Goal: Task Accomplishment & Management: Use online tool/utility

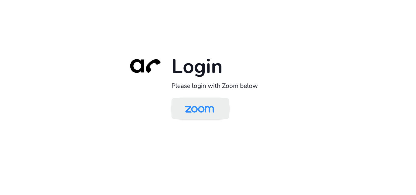
click at [196, 112] on img at bounding box center [199, 109] width 42 height 20
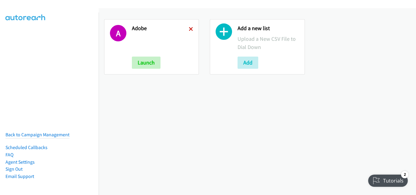
click at [189, 28] on icon at bounding box center [191, 29] width 4 height 4
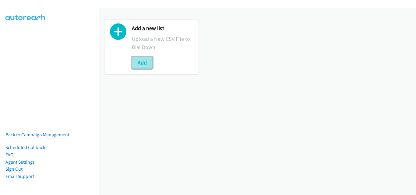
click at [145, 64] on button "Add" at bounding box center [142, 63] width 21 height 12
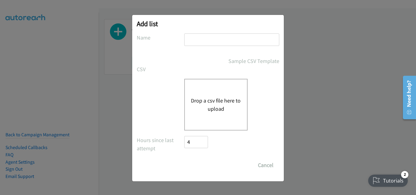
click at [162, 92] on div "Drop a csv file here to upload" at bounding box center [208, 105] width 142 height 52
click at [206, 101] on button "Drop a csv file here to upload" at bounding box center [216, 104] width 50 height 16
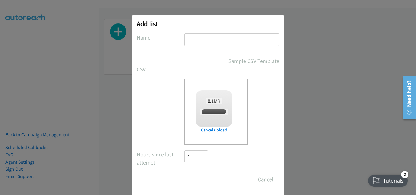
checkbox input "true"
click at [217, 39] on input "text" at bounding box center [231, 39] width 95 height 12
type input "AM"
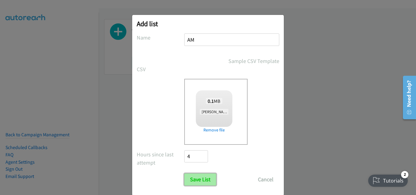
click at [193, 183] on input "Save List" at bounding box center [200, 179] width 32 height 12
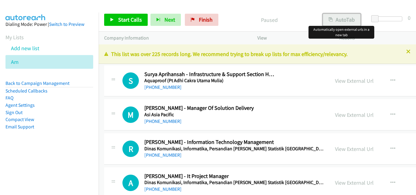
click at [341, 24] on button "AutoTab" at bounding box center [342, 20] width 38 height 12
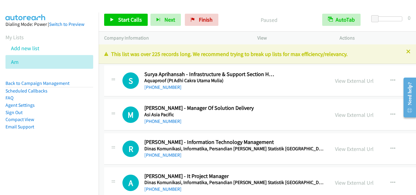
drag, startPoint x: 106, startPoint y: 113, endPoint x: 109, endPoint y: 105, distance: 7.7
click at [106, 113] on div "M Callback Scheduled [PERSON_NAME] - Manager Of Solution Delivery Asi [GEOGRAPH…" at bounding box center [216, 115] width 225 height 20
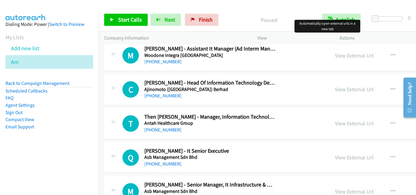
scroll to position [3560, 0]
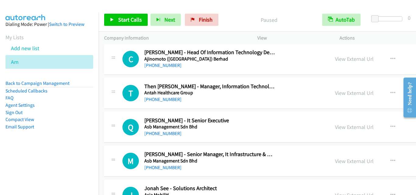
click at [102, 76] on td "T Callback Scheduled Then [PERSON_NAME] - Manager, Information Technology Antah…" at bounding box center [318, 93] width 439 height 34
drag, startPoint x: 115, startPoint y: 101, endPoint x: 119, endPoint y: 96, distance: 6.8
click at [115, 101] on div "T Callback Scheduled Then [PERSON_NAME] - Manager, Information Technology Antah…" at bounding box center [217, 93] width 214 height 20
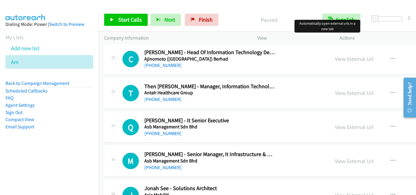
click at [112, 110] on td "Q Callback Scheduled [PERSON_NAME] - It Senior Executive Asb Management Sdn Bhd…" at bounding box center [318, 127] width 439 height 34
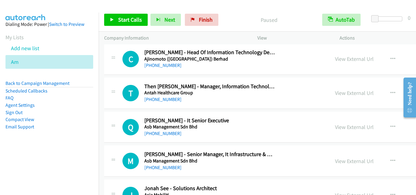
click at [117, 102] on div "T Callback Scheduled Then [PERSON_NAME] - Manager, Information Technology Antah…" at bounding box center [217, 93] width 214 height 20
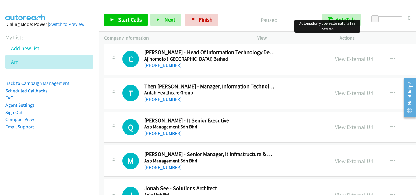
click at [120, 84] on div "T Callback Scheduled Then [PERSON_NAME] - Manager, Information Technology Antah…" at bounding box center [217, 93] width 214 height 20
click at [384, 55] on button "button" at bounding box center [392, 59] width 16 height 12
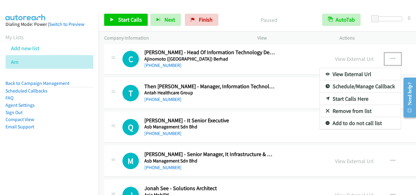
click at [319, 99] on link "Start Calls Here" at bounding box center [359, 99] width 81 height 12
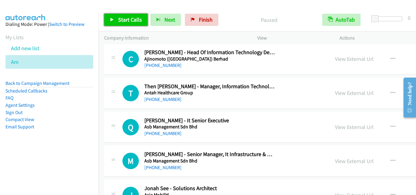
click at [108, 16] on link "Start Calls" at bounding box center [126, 20] width 44 height 12
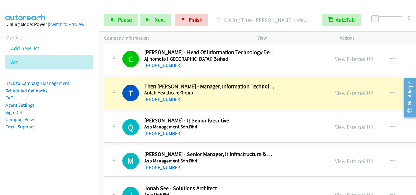
click at [100, 105] on td "T Callback Scheduled Then [PERSON_NAME] - Manager, Information Technology Antah…" at bounding box center [318, 93] width 439 height 34
click at [126, 128] on h1 "Q" at bounding box center [130, 127] width 16 height 16
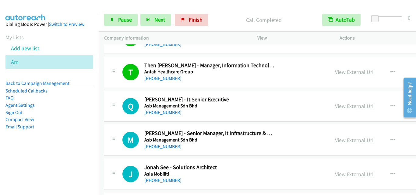
scroll to position [3590, 0]
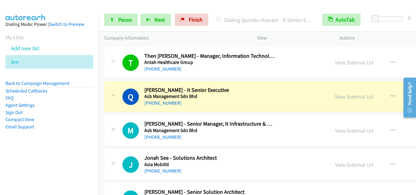
click at [110, 89] on div at bounding box center [113, 95] width 7 height 16
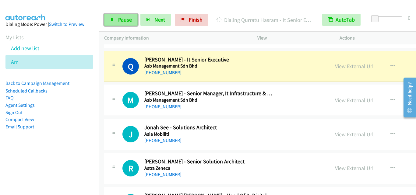
click at [127, 22] on span "Pause" at bounding box center [125, 19] width 14 height 7
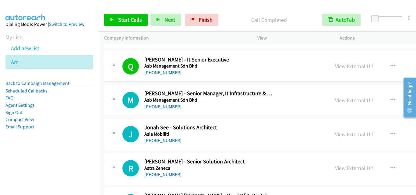
click at [117, 116] on td "M Callback Scheduled [PERSON_NAME] - Senior Manager, It Infrastructure & Help D…" at bounding box center [318, 100] width 439 height 34
click at [134, 18] on span "Start Calls" at bounding box center [130, 19] width 24 height 7
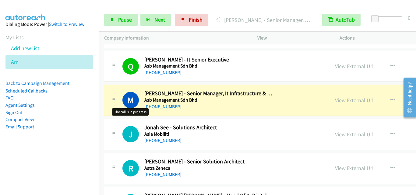
click at [127, 107] on h1 "M" at bounding box center [130, 100] width 16 height 16
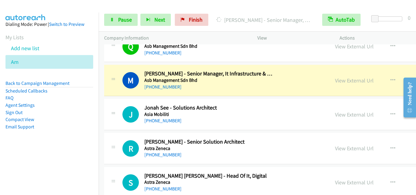
scroll to position [3651, 0]
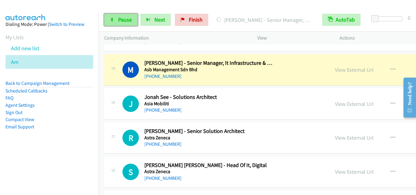
click at [110, 21] on icon at bounding box center [112, 20] width 4 height 4
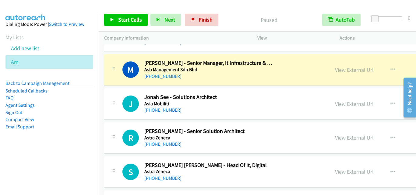
click at [112, 87] on td "J Callback Scheduled Jonah See - Solutions Architect Asia Mobiliti Asia/[GEOGRA…" at bounding box center [318, 104] width 439 height 34
click at [115, 104] on icon at bounding box center [113, 103] width 7 height 3
click at [120, 118] on div "J Callback Scheduled Jonah See - Solutions Architect Asia Mobiliti Asia/[GEOGRA…" at bounding box center [318, 103] width 428 height 31
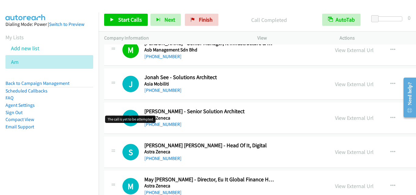
scroll to position [3682, 0]
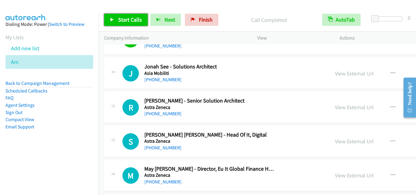
click at [138, 20] on span "Start Calls" at bounding box center [130, 19] width 24 height 7
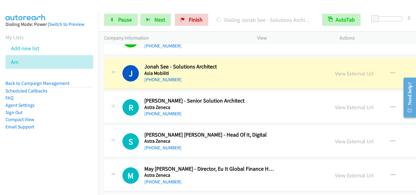
click at [115, 113] on div at bounding box center [113, 105] width 7 height 16
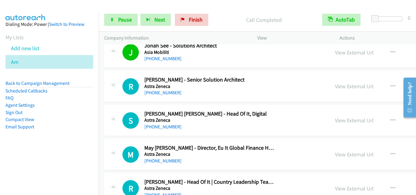
scroll to position [3712, 0]
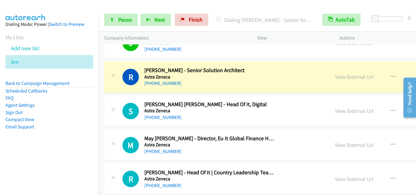
click at [115, 60] on td "J Callback Scheduled Jonah See - Solutions Architect Asia Mobiliti Asia/[GEOGRA…" at bounding box center [318, 43] width 439 height 34
click at [119, 16] on span "Pause" at bounding box center [125, 19] width 14 height 7
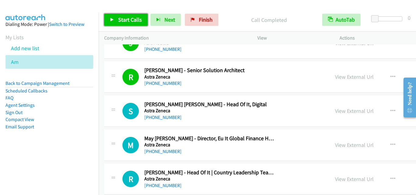
click at [123, 22] on span "Start Calls" at bounding box center [130, 19] width 24 height 7
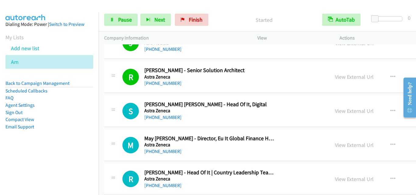
click at [113, 102] on div at bounding box center [113, 109] width 7 height 16
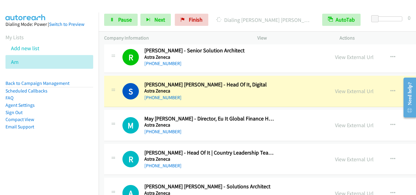
scroll to position [3743, 0]
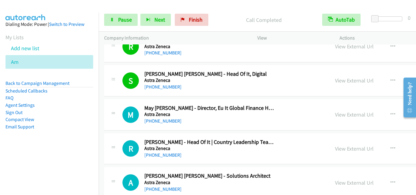
click at [119, 120] on div "M Callback Scheduled May [PERSON_NAME] - Director, Eu It Global Finance Hubs Bu…" at bounding box center [217, 115] width 214 height 20
click at [118, 120] on div "M Callback Scheduled May [PERSON_NAME] - Director, Eu It Global Finance Hubs Bu…" at bounding box center [217, 115] width 214 height 20
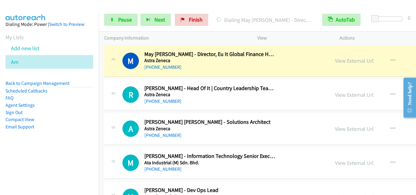
scroll to position [3803, 0]
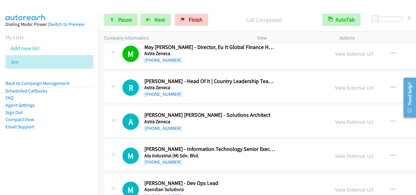
click at [134, 107] on div "A Callback Scheduled [PERSON_NAME] [PERSON_NAME] - Solutions Architect Astra Ze…" at bounding box center [318, 121] width 428 height 31
click at [118, 22] on span "Pause" at bounding box center [125, 19] width 14 height 7
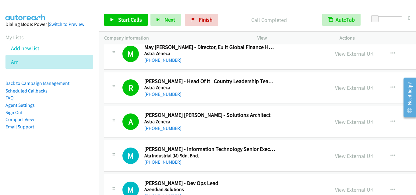
drag, startPoint x: 110, startPoint y: 111, endPoint x: 213, endPoint y: 6, distance: 146.5
click at [110, 111] on div "A Callback Scheduled [PERSON_NAME] [PERSON_NAME] - Solutions Architect Astra Ze…" at bounding box center [318, 121] width 428 height 31
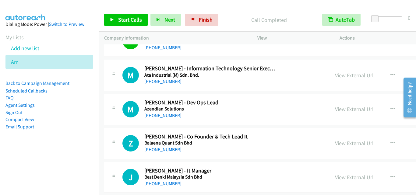
scroll to position [3895, 0]
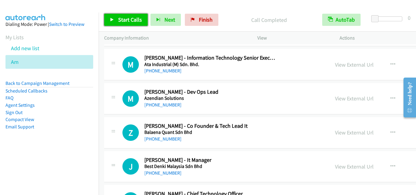
click at [131, 25] on link "Start Calls" at bounding box center [126, 20] width 44 height 12
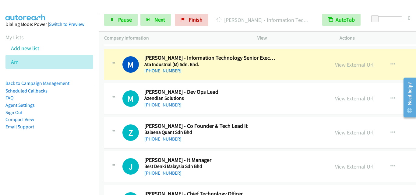
click at [159, 42] on div "Company Information" at bounding box center [175, 38] width 153 height 13
click at [102, 116] on td "Z Callback Scheduled [PERSON_NAME] - Co Founder & Tech Lead It Balaena Quant Sd…" at bounding box center [318, 133] width 439 height 34
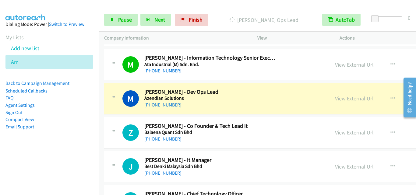
scroll to position [3925, 0]
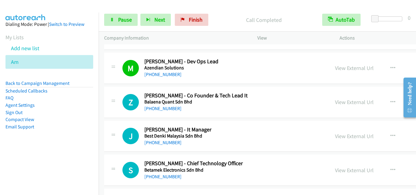
click at [114, 83] on div "M Callback Scheduled [PERSON_NAME] - Dev Ops Lead Azendian Solutions Asia/[GEOG…" at bounding box center [318, 68] width 428 height 31
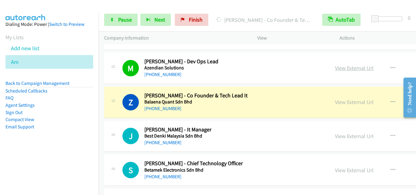
click at [335, 66] on link "View External Url" at bounding box center [354, 68] width 39 height 7
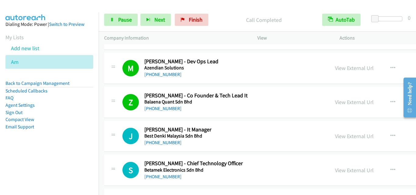
drag, startPoint x: 120, startPoint y: 127, endPoint x: 130, endPoint y: 116, distance: 14.8
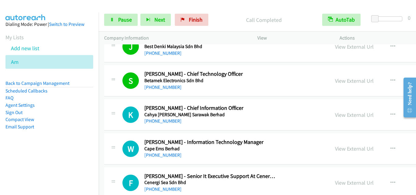
scroll to position [4016, 0]
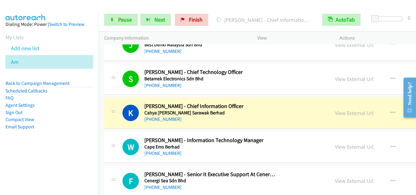
drag, startPoint x: 118, startPoint y: 117, endPoint x: 131, endPoint y: 117, distance: 12.2
click at [118, 117] on div "K Callback Scheduled [PERSON_NAME] - Chief Information Officer Cahya [PERSON_NA…" at bounding box center [217, 113] width 214 height 20
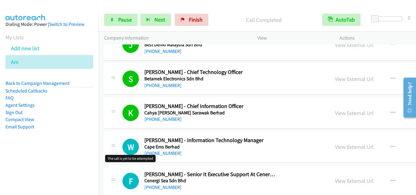
click at [123, 147] on h1 "W" at bounding box center [130, 147] width 16 height 16
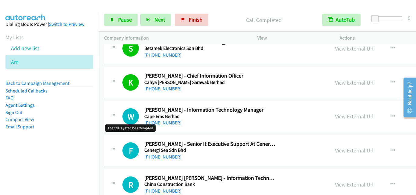
scroll to position [4077, 0]
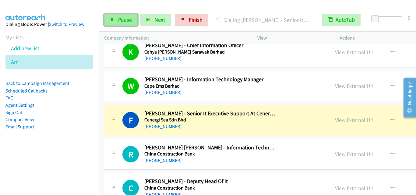
click at [125, 16] on span "Pause" at bounding box center [125, 19] width 14 height 7
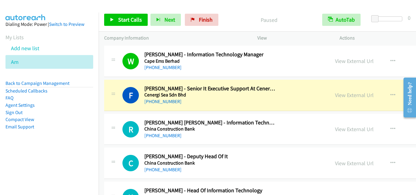
scroll to position [4108, 0]
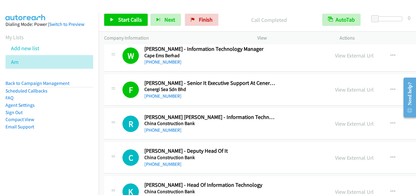
click at [114, 105] on div "F Callback Scheduled [PERSON_NAME] - Senior It Executive Support At Cenergi Sea…" at bounding box center [318, 89] width 428 height 31
click at [121, 109] on div "R Callback Scheduled [PERSON_NAME] [PERSON_NAME] - Information Technology Suppo…" at bounding box center [318, 123] width 428 height 31
click at [335, 92] on link "View External Url" at bounding box center [354, 89] width 39 height 7
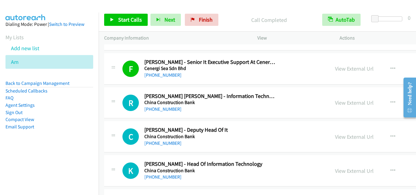
scroll to position [4138, 0]
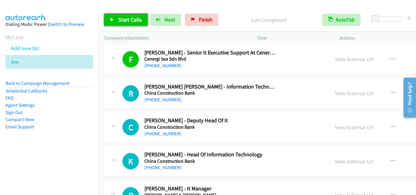
click at [126, 23] on link "Start Calls" at bounding box center [126, 20] width 44 height 12
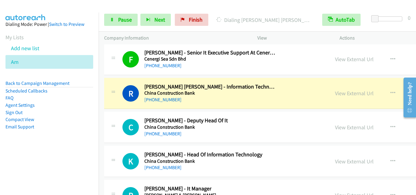
click at [117, 104] on div "R Callback Scheduled [PERSON_NAME] [PERSON_NAME] - Information Technology Suppo…" at bounding box center [318, 93] width 428 height 31
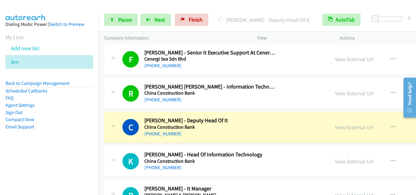
click at [115, 108] on div "R Callback Scheduled [PERSON_NAME] [PERSON_NAME] - Information Technology Suppo…" at bounding box center [318, 93] width 428 height 31
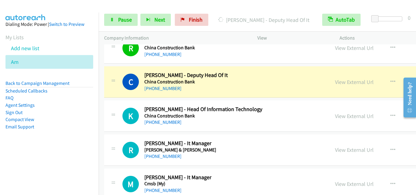
scroll to position [4199, 0]
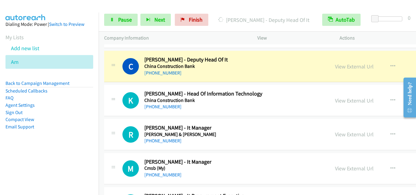
click at [108, 89] on div "K Callback Scheduled [PERSON_NAME] - Head Of Information Technology China Const…" at bounding box center [318, 100] width 428 height 31
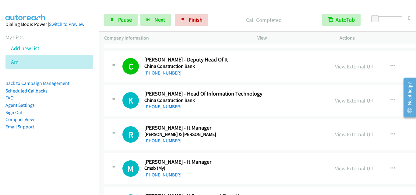
click at [110, 107] on div "K Callback Scheduled [PERSON_NAME] - Head Of Information Technology China Const…" at bounding box center [217, 100] width 214 height 20
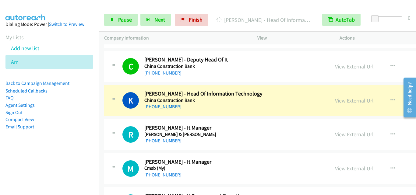
click at [117, 106] on div "K Callback Scheduled [PERSON_NAME] - Head Of Information Technology China Const…" at bounding box center [217, 100] width 214 height 20
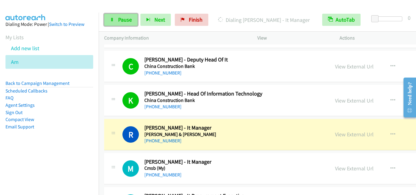
click at [136, 20] on link "Pause" at bounding box center [120, 20] width 33 height 12
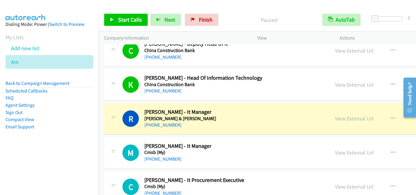
scroll to position [4229, 0]
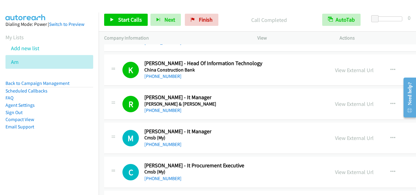
click at [110, 105] on div at bounding box center [113, 102] width 7 height 16
click at [335, 106] on link "View External Url" at bounding box center [354, 103] width 39 height 7
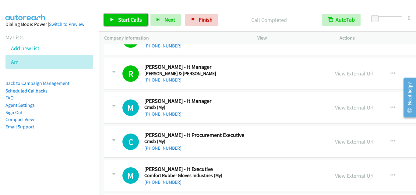
click at [126, 21] on span "Start Calls" at bounding box center [130, 19] width 24 height 7
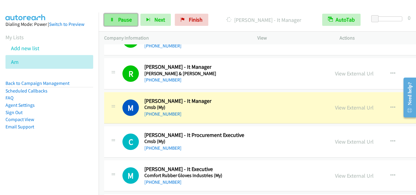
click at [118, 19] on span "Pause" at bounding box center [125, 19] width 14 height 7
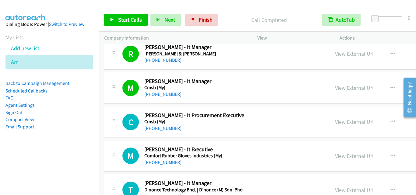
scroll to position [4290, 0]
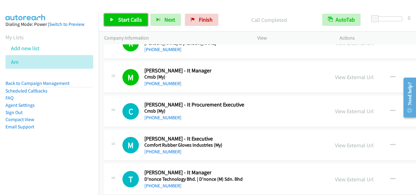
click at [122, 15] on link "Start Calls" at bounding box center [126, 20] width 44 height 12
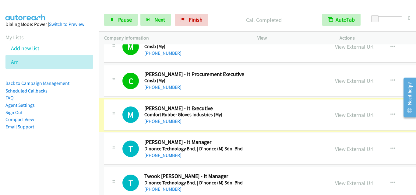
scroll to position [4351, 0]
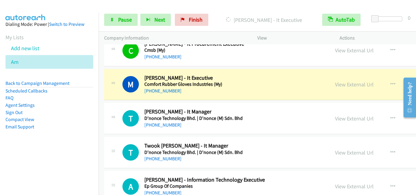
click at [116, 103] on div "T Callback Scheduled [PERSON_NAME] - It Manager D'nonce Technology Bhd. | D'non…" at bounding box center [318, 118] width 428 height 31
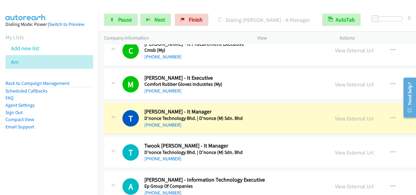
click at [129, 132] on div "T Callback Scheduled [PERSON_NAME] - It Manager D'nonce Technology Bhd. | D'non…" at bounding box center [318, 118] width 428 height 31
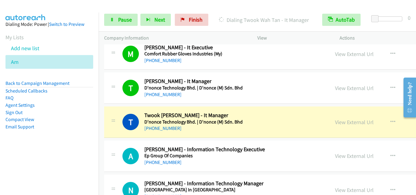
click at [117, 127] on div "T Callback Scheduled [PERSON_NAME] - It Manager D'nonce Technology Bhd. | D'non…" at bounding box center [217, 122] width 214 height 20
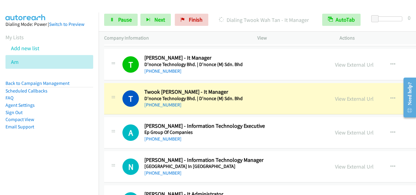
scroll to position [4412, 0]
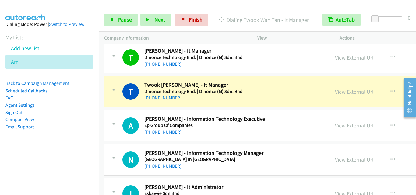
click at [110, 101] on div "T Callback Scheduled [PERSON_NAME] - It Manager D'nonce Technology Bhd. | D'non…" at bounding box center [217, 92] width 214 height 20
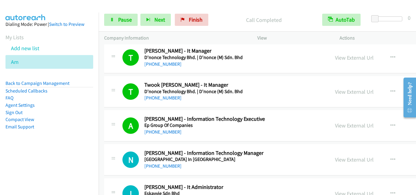
drag, startPoint x: 124, startPoint y: 139, endPoint x: 127, endPoint y: 131, distance: 8.4
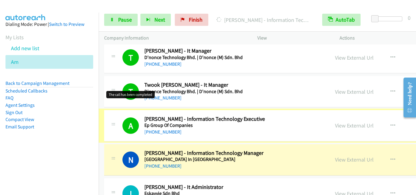
scroll to position [4503, 0]
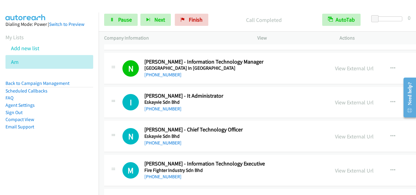
click at [113, 109] on div at bounding box center [113, 100] width 7 height 16
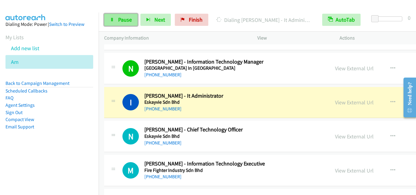
click at [113, 21] on icon at bounding box center [112, 20] width 4 height 4
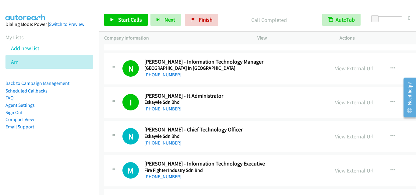
scroll to position [4534, 0]
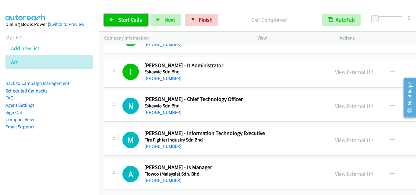
click at [135, 18] on span "Start Calls" at bounding box center [130, 19] width 24 height 7
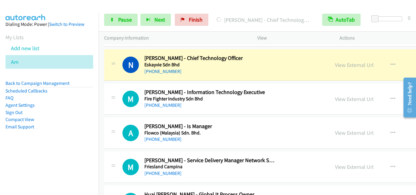
scroll to position [4564, 0]
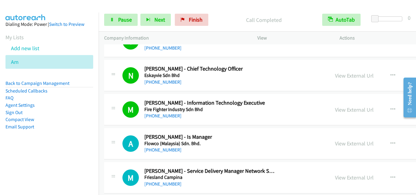
click at [129, 125] on td "M Callback Scheduled [PERSON_NAME] - Information Technology Executive Fire Figh…" at bounding box center [318, 110] width 439 height 34
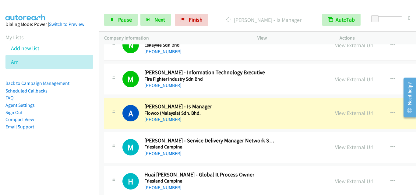
scroll to position [4625, 0]
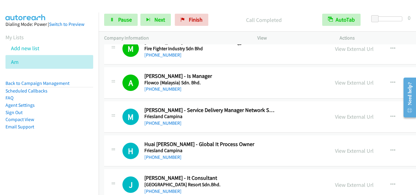
click at [116, 125] on div "M Callback Scheduled [PERSON_NAME] - Service Delivery Manager Network Security …" at bounding box center [217, 117] width 214 height 20
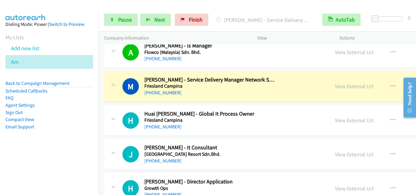
drag, startPoint x: 110, startPoint y: 96, endPoint x: 117, endPoint y: 90, distance: 9.1
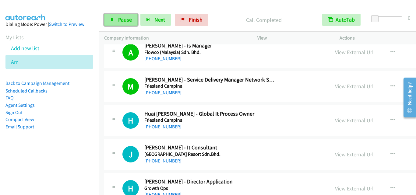
click at [122, 17] on span "Pause" at bounding box center [125, 19] width 14 height 7
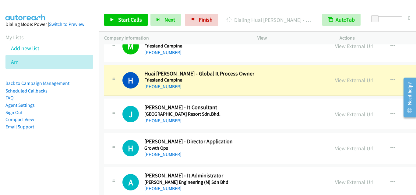
scroll to position [4716, 0]
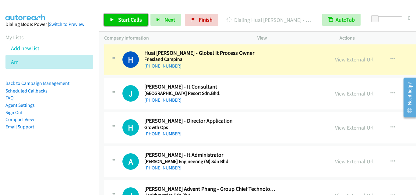
click at [138, 21] on span "Start Calls" at bounding box center [130, 19] width 24 height 7
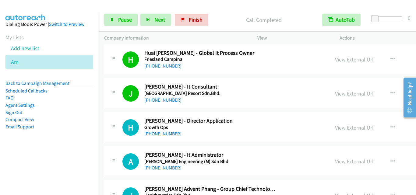
click at [109, 132] on div "H Callback Scheduled [PERSON_NAME] - Director Application Growth Ops Asia/[GEOG…" at bounding box center [216, 127] width 225 height 20
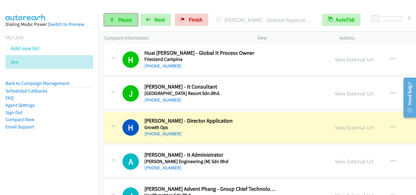
click at [116, 22] on link "Pause" at bounding box center [120, 20] width 33 height 12
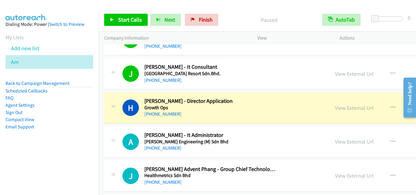
scroll to position [4747, 0]
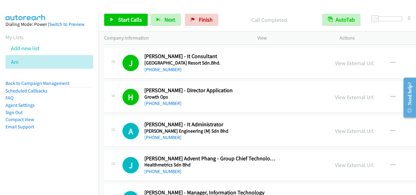
click at [115, 127] on div at bounding box center [113, 129] width 7 height 16
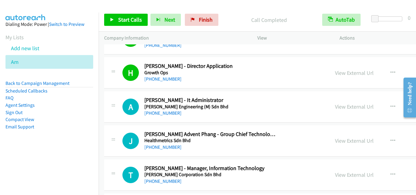
scroll to position [4777, 0]
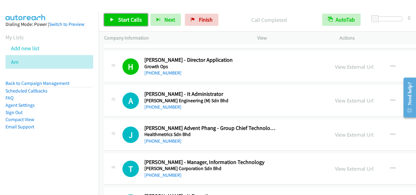
click at [128, 16] on span "Start Calls" at bounding box center [130, 19] width 24 height 7
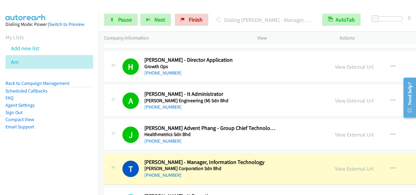
click at [113, 149] on div "J Callback Scheduled [PERSON_NAME] Advent Phang - Group Chief Technology Office…" at bounding box center [318, 134] width 428 height 31
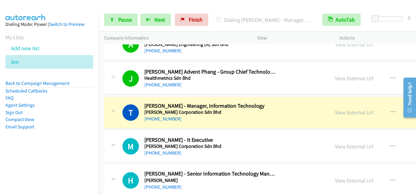
scroll to position [4868, 0]
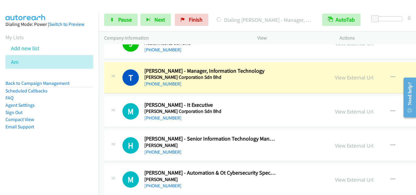
drag, startPoint x: 120, startPoint y: 98, endPoint x: 0, endPoint y: 64, distance: 124.6
click at [120, 98] on div "M Callback Scheduled [PERSON_NAME] - It Executive [PERSON_NAME] Corporation Sdn…" at bounding box center [318, 111] width 428 height 31
click at [118, 18] on span "Pause" at bounding box center [125, 19] width 14 height 7
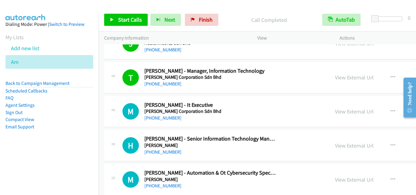
drag, startPoint x: 104, startPoint y: 106, endPoint x: 164, endPoint y: 46, distance: 85.0
click at [104, 106] on div "M Callback Scheduled [PERSON_NAME] - It Executive [PERSON_NAME] Corporation Sdn…" at bounding box center [216, 112] width 225 height 20
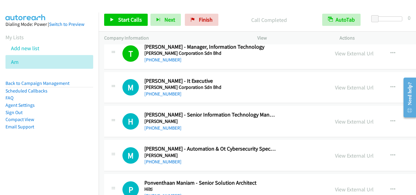
scroll to position [4899, 0]
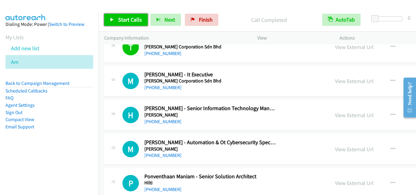
click at [120, 22] on span "Start Calls" at bounding box center [130, 19] width 24 height 7
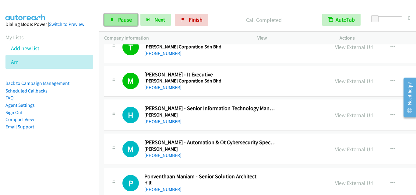
click at [131, 23] on link "Pause" at bounding box center [120, 20] width 33 height 12
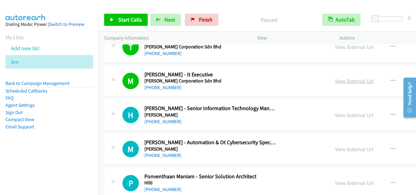
click at [335, 80] on link "View External Url" at bounding box center [354, 81] width 39 height 7
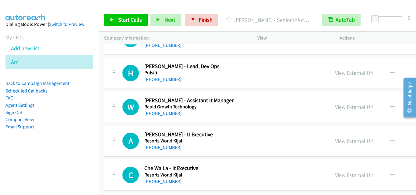
scroll to position [6146, 0]
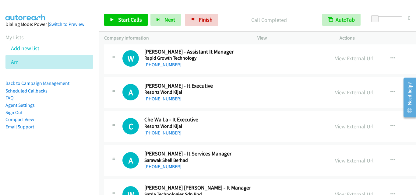
drag, startPoint x: 119, startPoint y: 112, endPoint x: 160, endPoint y: 110, distance: 41.1
click at [119, 112] on div "C Callback Scheduled Che Wa La - It Executive Resorts World Kijal Asia/[GEOGRAP…" at bounding box center [318, 126] width 428 height 31
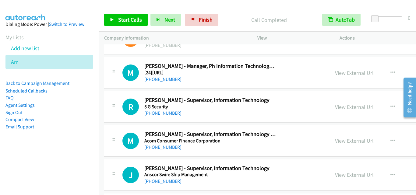
scroll to position [6755, 0]
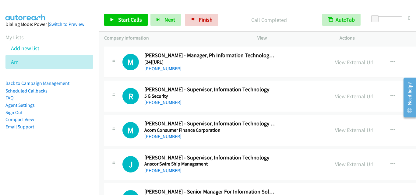
click at [103, 107] on td "R Callback Scheduled [PERSON_NAME] - Supervisor, Information Technology 5 G Sec…" at bounding box center [318, 96] width 439 height 34
click at [384, 61] on button "button" at bounding box center [392, 62] width 16 height 12
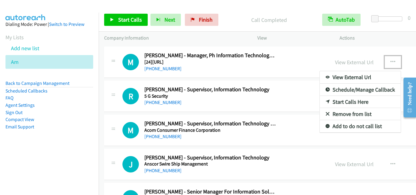
click at [319, 102] on link "Start Calls Here" at bounding box center [359, 102] width 81 height 12
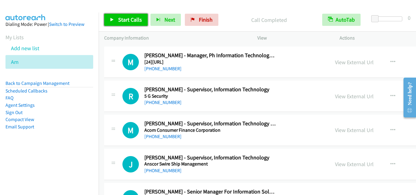
click at [133, 19] on span "Start Calls" at bounding box center [130, 19] width 24 height 7
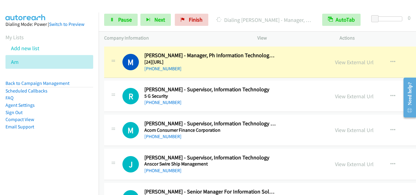
click at [110, 70] on div "M Callback Scheduled [PERSON_NAME] - Manager, Ph Information Technology Operati…" at bounding box center [217, 62] width 214 height 20
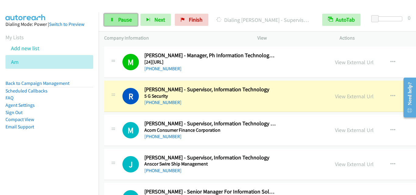
click at [124, 24] on link "Pause" at bounding box center [120, 20] width 33 height 12
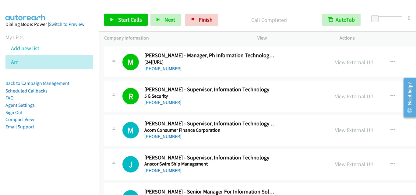
click at [113, 106] on div "R Callback Scheduled [PERSON_NAME] - Supervisor, Information Technology 5 G Sec…" at bounding box center [318, 96] width 428 height 31
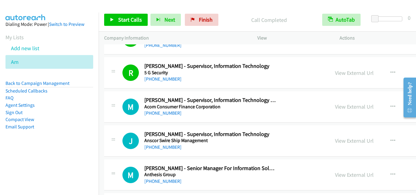
scroll to position [6785, 0]
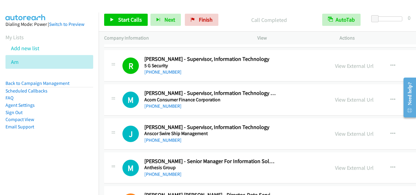
click at [128, 27] on div "Start Calls Pause Next Finish Call Completed AutoTab AutoTab 0" at bounding box center [257, 19] width 317 height 23
click at [130, 20] on span "Start Calls" at bounding box center [130, 19] width 24 height 7
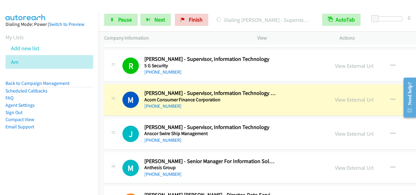
drag, startPoint x: 123, startPoint y: 117, endPoint x: 127, endPoint y: 113, distance: 6.0
click at [123, 117] on td "J Callback Scheduled [PERSON_NAME] - Supervisor, Information Technology Anscor …" at bounding box center [318, 134] width 439 height 34
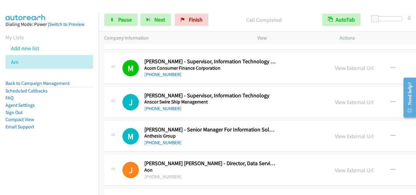
scroll to position [6846, 0]
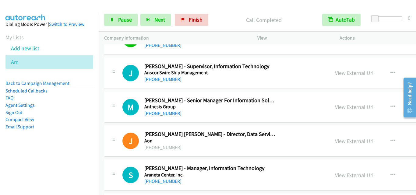
click at [120, 78] on div "J Callback Scheduled [PERSON_NAME] - Supervisor, Information Technology Anscor …" at bounding box center [217, 73] width 214 height 20
click at [113, 121] on div "M Callback Scheduled [PERSON_NAME] - Senior Manager For Information Solutions S…" at bounding box center [318, 107] width 428 height 31
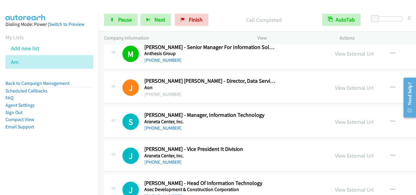
scroll to position [6937, 0]
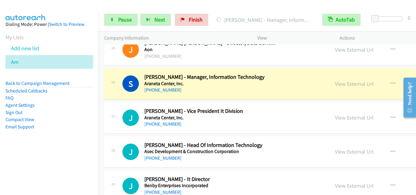
click at [129, 96] on div "S Callback Scheduled [PERSON_NAME] - Manager, Information Technology Araneta Ce…" at bounding box center [318, 83] width 428 height 31
click at [111, 70] on div "S Callback Scheduled [PERSON_NAME] - Manager, Information Technology Araneta Ce…" at bounding box center [318, 83] width 428 height 31
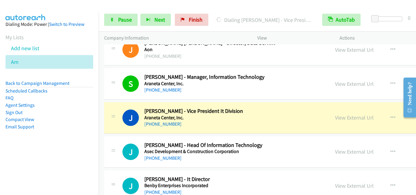
click at [113, 125] on div "J Callback Scheduled [PERSON_NAME] - Vice President It Division Araneta Center,…" at bounding box center [217, 118] width 214 height 20
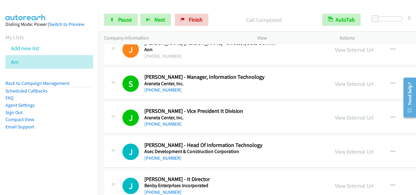
click at [113, 134] on td "J Callback Scheduled [PERSON_NAME] - Vice President It Division Araneta Center,…" at bounding box center [318, 118] width 439 height 34
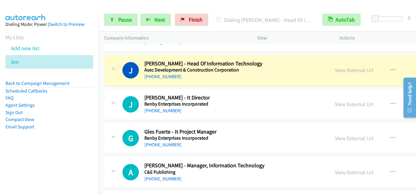
scroll to position [7029, 0]
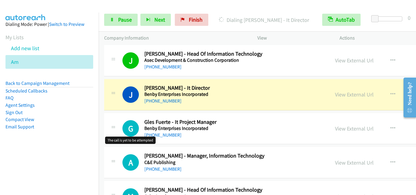
click at [127, 131] on h1 "G" at bounding box center [130, 128] width 16 height 16
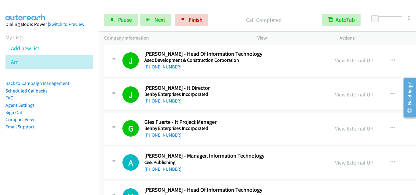
click at [135, 146] on td "A Callback Scheduled [PERSON_NAME] - Manager, Information Technology C&E Publis…" at bounding box center [318, 163] width 439 height 34
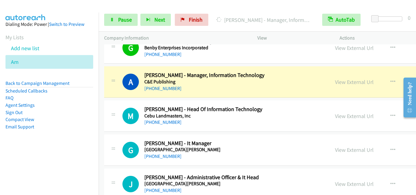
scroll to position [7120, 0]
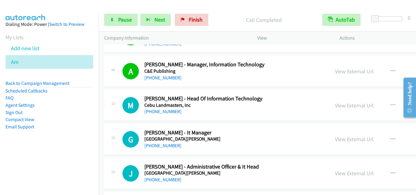
click at [120, 113] on div "M Callback Scheduled [PERSON_NAME] - Head Of Information Technology Cebu Landma…" at bounding box center [217, 105] width 214 height 20
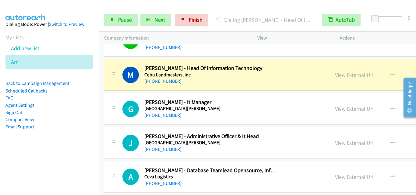
click at [118, 105] on div "G Callback Scheduled [PERSON_NAME] - It Manager [GEOGRAPHIC_DATA] [PERSON_NAME]…" at bounding box center [217, 109] width 214 height 20
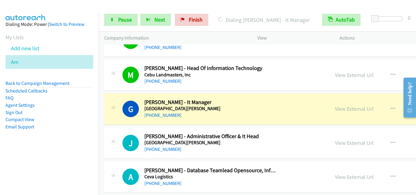
click at [115, 124] on div "G Callback Scheduled [PERSON_NAME] - It Manager [GEOGRAPHIC_DATA] [PERSON_NAME]…" at bounding box center [318, 108] width 428 height 31
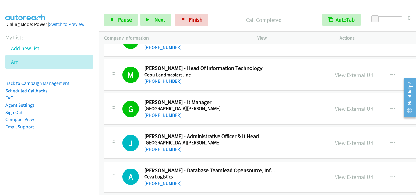
click at [335, 108] on link "View External Url" at bounding box center [354, 108] width 39 height 7
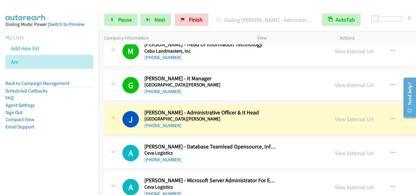
scroll to position [7181, 0]
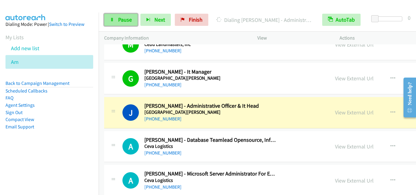
click at [124, 21] on span "Pause" at bounding box center [125, 19] width 14 height 7
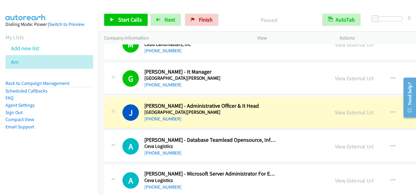
click at [115, 107] on div at bounding box center [113, 111] width 7 height 16
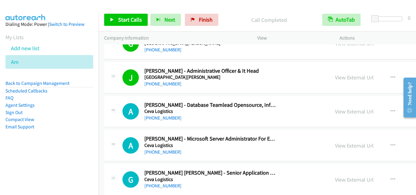
scroll to position [7242, 0]
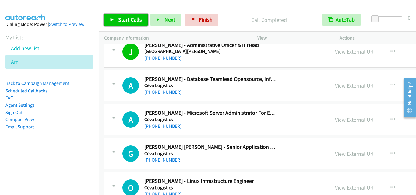
click at [136, 23] on link "Start Calls" at bounding box center [126, 20] width 44 height 12
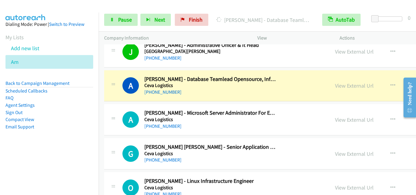
click at [114, 113] on div at bounding box center [113, 118] width 7 height 16
click at [111, 99] on div "A Callback Scheduled [PERSON_NAME] - Database Teamlead Opensource, Information …" at bounding box center [318, 85] width 428 height 31
click at [131, 20] on span "Pause" at bounding box center [125, 19] width 14 height 7
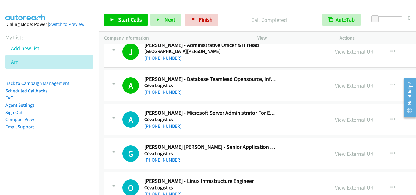
drag, startPoint x: 113, startPoint y: 117, endPoint x: 197, endPoint y: 0, distance: 144.2
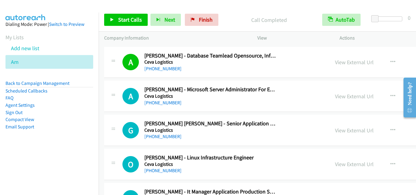
scroll to position [7272, 0]
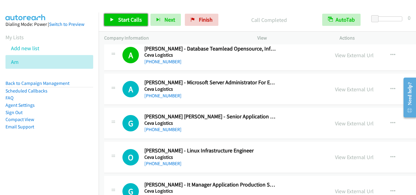
click at [120, 24] on link "Start Calls" at bounding box center [126, 20] width 44 height 12
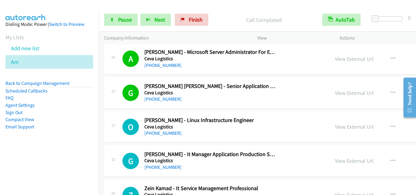
scroll to position [7333, 0]
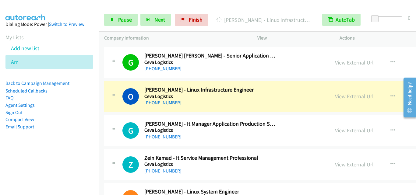
click at [107, 111] on div "O Callback Scheduled [PERSON_NAME] - Linux Infrastructure Engineer Ceva Logisti…" at bounding box center [318, 96] width 428 height 31
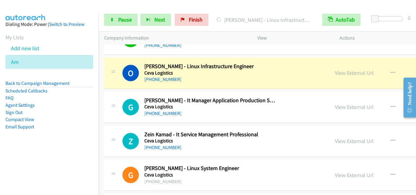
scroll to position [7363, 0]
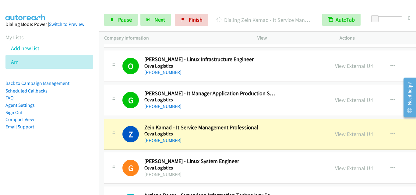
click at [121, 129] on div "Z Callback Scheduled Zein Kamad - It Service Management Professional Ceva Logis…" at bounding box center [217, 134] width 214 height 20
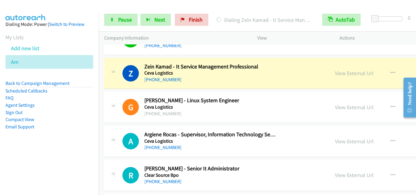
scroll to position [7455, 0]
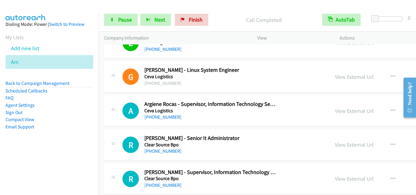
click at [109, 130] on div "R Callback Scheduled [PERSON_NAME] - Senior It Administrator Clear Source Bpo […" at bounding box center [318, 144] width 428 height 31
click at [114, 127] on div "A Callback Scheduled Argiene Rocas - Supervisor, Information Technology Service…" at bounding box center [318, 110] width 428 height 31
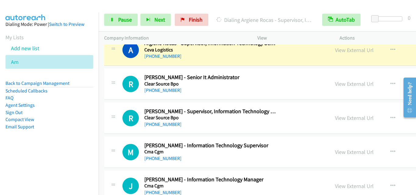
scroll to position [7485, 0]
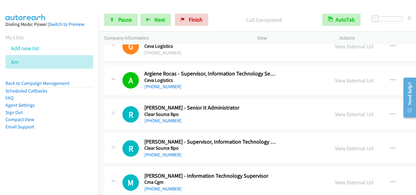
click at [106, 131] on td "R Callback Scheduled [PERSON_NAME] - Senior It Administrator Clear Source Bpo […" at bounding box center [318, 115] width 439 height 34
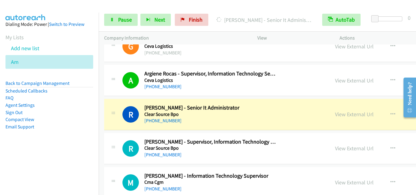
click at [109, 127] on div "R Callback Scheduled [PERSON_NAME] - Senior It Administrator Clear Source Bpo […" at bounding box center [318, 114] width 428 height 31
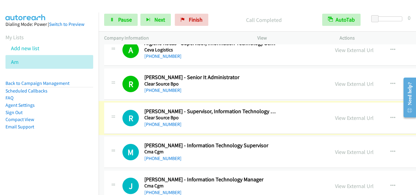
scroll to position [7546, 0]
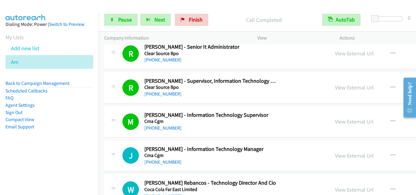
click at [131, 132] on div "M Callback Scheduled [PERSON_NAME] - Information Technology Supervisor Cma Cgm …" at bounding box center [318, 121] width 428 height 31
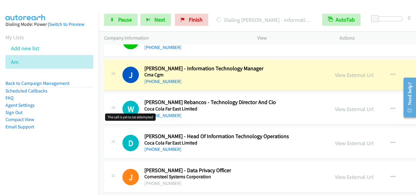
scroll to position [7637, 0]
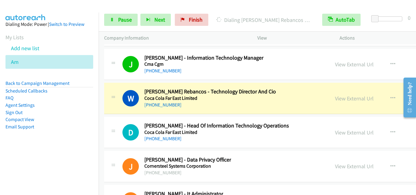
click at [122, 126] on div "D Callback Scheduled [PERSON_NAME] - Head Of Information Technology Operations …" at bounding box center [217, 132] width 214 height 20
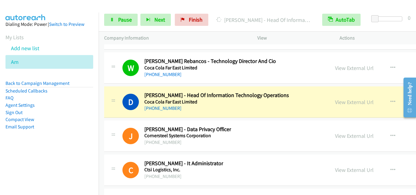
click at [131, 118] on td "D Callback Scheduled [PERSON_NAME] - Head Of Information Technology Operations …" at bounding box center [318, 102] width 439 height 34
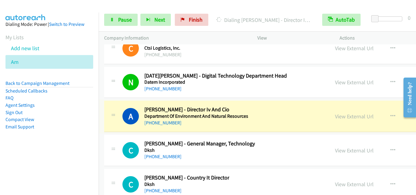
scroll to position [7820, 0]
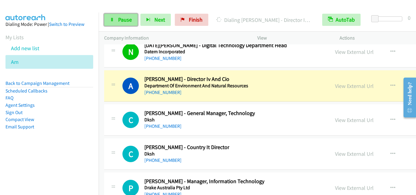
click at [116, 18] on link "Pause" at bounding box center [120, 20] width 33 height 12
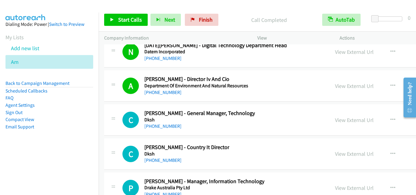
drag, startPoint x: 108, startPoint y: 134, endPoint x: 196, endPoint y: 131, distance: 87.4
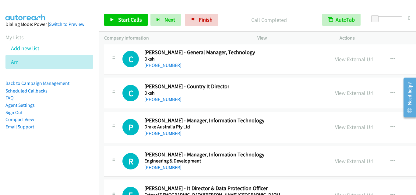
scroll to position [7911, 0]
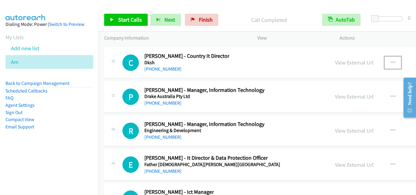
click at [384, 65] on button "button" at bounding box center [392, 63] width 16 height 12
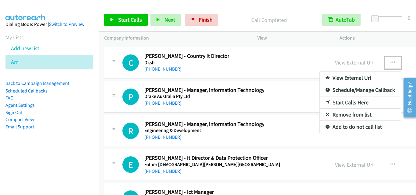
click at [323, 99] on link "Start Calls Here" at bounding box center [359, 102] width 81 height 12
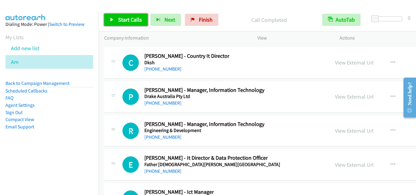
drag, startPoint x: 136, startPoint y: 20, endPoint x: 142, endPoint y: 31, distance: 12.5
click at [136, 21] on span "Start Calls" at bounding box center [130, 19] width 24 height 7
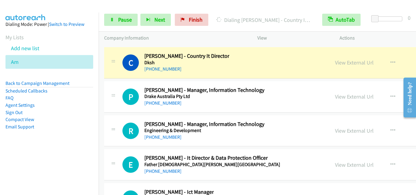
click at [112, 92] on div at bounding box center [113, 95] width 7 height 16
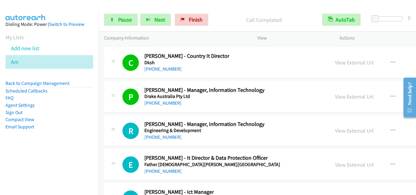
click at [109, 115] on div "R Callback Scheduled [PERSON_NAME] - Manager, Information Technology Engineerin…" at bounding box center [318, 130] width 428 height 31
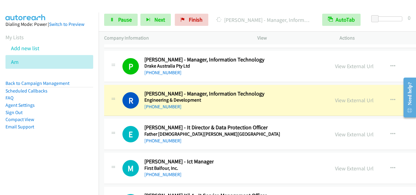
click at [117, 91] on div "R Callback Scheduled [PERSON_NAME] - Manager, Information Technology Engineerin…" at bounding box center [217, 100] width 214 height 20
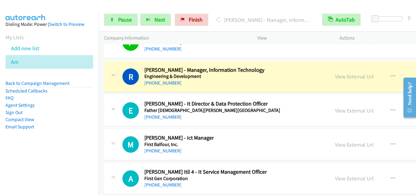
scroll to position [7972, 0]
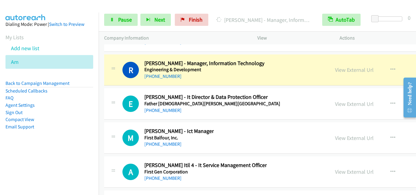
click at [108, 87] on td "E Callback Scheduled [PERSON_NAME] - It Director & Data Protection Officer Fath…" at bounding box center [318, 104] width 439 height 34
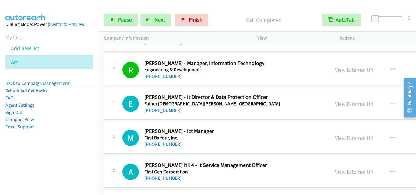
click at [117, 112] on div "E Callback Scheduled [PERSON_NAME] - It Director & Data Protection Officer Fath…" at bounding box center [217, 104] width 214 height 20
click at [110, 117] on div "E Callback Scheduled [PERSON_NAME] - It Director & Data Protection Officer Fath…" at bounding box center [318, 103] width 428 height 31
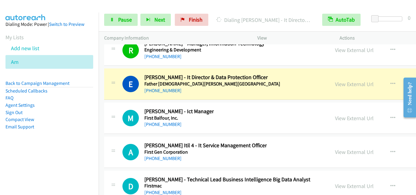
scroll to position [8002, 0]
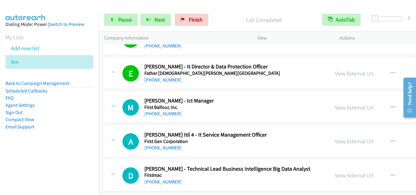
click at [122, 127] on div "A Callback Scheduled [PERSON_NAME] Itil 4 - It Service Management Officer First…" at bounding box center [318, 141] width 428 height 31
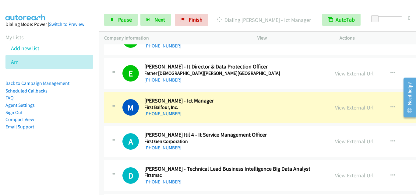
scroll to position [8033, 0]
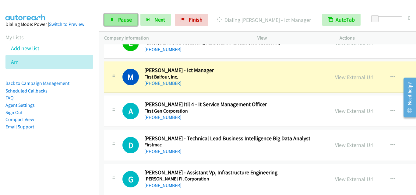
click at [119, 18] on span "Pause" at bounding box center [125, 19] width 14 height 7
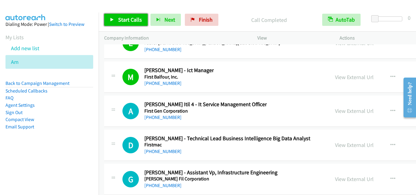
click at [127, 24] on link "Start Calls" at bounding box center [126, 20] width 44 height 12
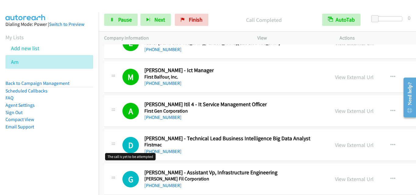
click at [123, 138] on h1 "D" at bounding box center [130, 145] width 16 height 16
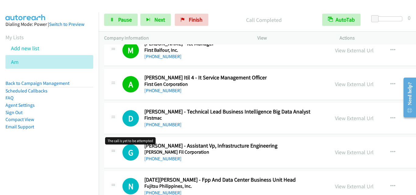
scroll to position [8063, 0]
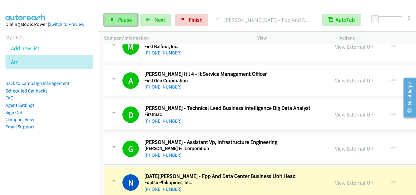
click at [121, 19] on span "Pause" at bounding box center [125, 19] width 14 height 7
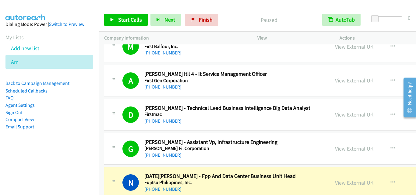
scroll to position [8094, 0]
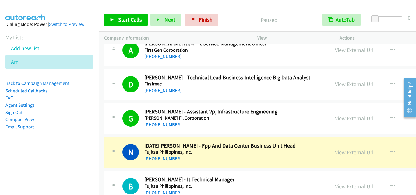
click at [102, 131] on td "G Callback Scheduled [PERSON_NAME] - Assistant Vp, Infrastructure Engineering […" at bounding box center [318, 118] width 439 height 34
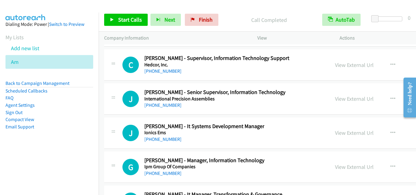
scroll to position [8581, 0]
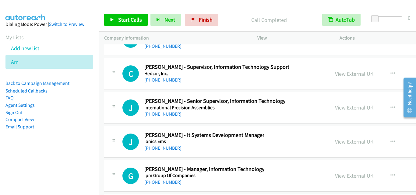
click at [117, 133] on div "J Callback Scheduled [PERSON_NAME] - It Systems Development Manager Ionics Ems …" at bounding box center [217, 142] width 214 height 20
click at [390, 73] on icon "button" at bounding box center [392, 73] width 5 height 5
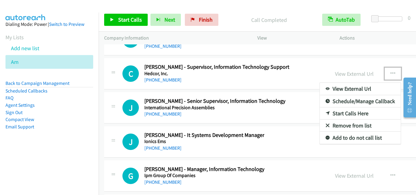
click at [370, 147] on div at bounding box center [208, 97] width 416 height 195
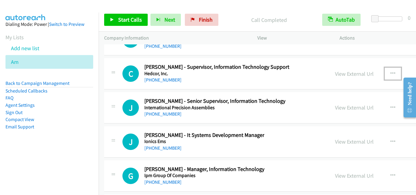
click at [384, 74] on button "button" at bounding box center [392, 74] width 16 height 12
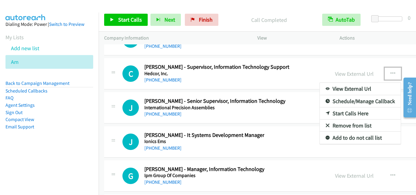
click at [334, 114] on link "Start Calls Here" at bounding box center [359, 113] width 81 height 12
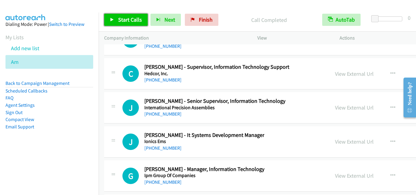
click at [130, 22] on span "Start Calls" at bounding box center [130, 19] width 24 height 7
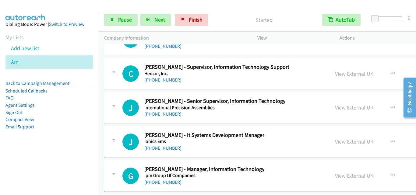
click at [115, 82] on div "C Callback Scheduled [PERSON_NAME] - Supervisor, Information Technology Support…" at bounding box center [217, 74] width 214 height 20
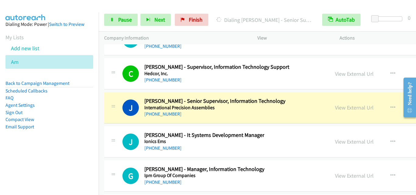
click at [109, 106] on div "J Callback Scheduled [PERSON_NAME] - Senior Supervisor, Information Technology …" at bounding box center [216, 108] width 225 height 20
click at [127, 20] on span "Pause" at bounding box center [125, 19] width 14 height 7
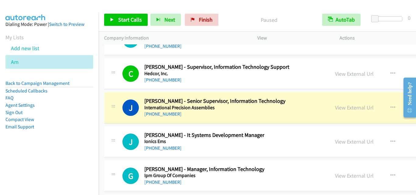
click at [113, 108] on icon at bounding box center [113, 107] width 7 height 3
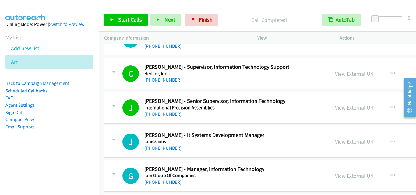
click at [114, 100] on div at bounding box center [113, 106] width 7 height 16
click at [335, 107] on link "View External Url" at bounding box center [354, 107] width 39 height 7
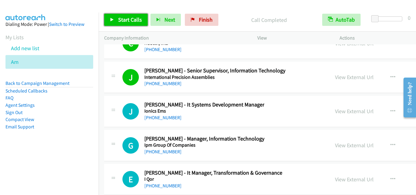
click at [123, 25] on link "Start Calls" at bounding box center [126, 20] width 44 height 12
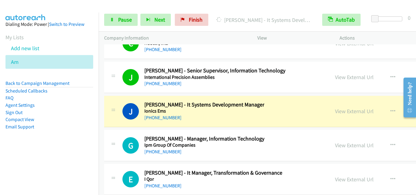
click at [110, 110] on icon at bounding box center [113, 111] width 7 height 3
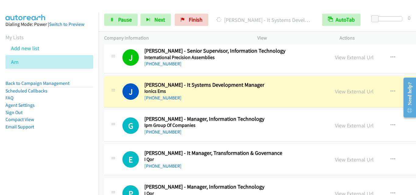
scroll to position [8641, 0]
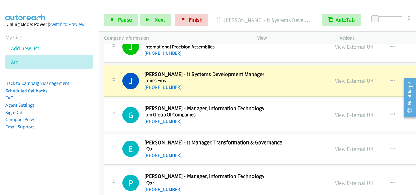
click at [111, 107] on div at bounding box center [113, 113] width 7 height 16
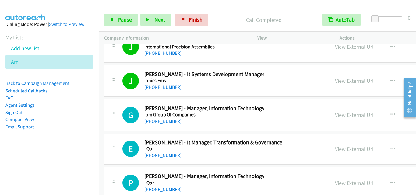
click at [114, 103] on div "G Callback Scheduled [PERSON_NAME] - Manager, Information Technology Ipm Group …" at bounding box center [318, 114] width 428 height 31
click at [119, 21] on span "Pause" at bounding box center [125, 19] width 14 height 7
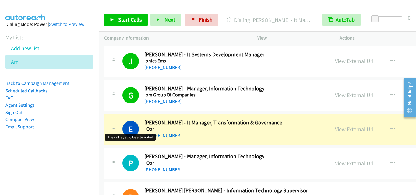
scroll to position [8672, 0]
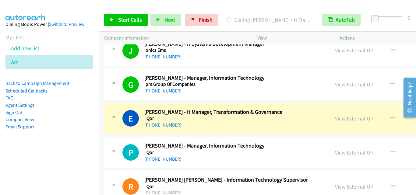
click at [115, 112] on div at bounding box center [113, 117] width 7 height 16
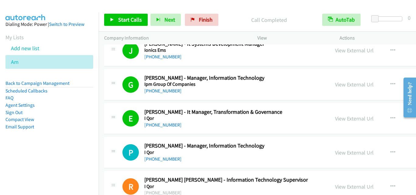
drag, startPoint x: 113, startPoint y: 126, endPoint x: 278, endPoint y: 0, distance: 207.3
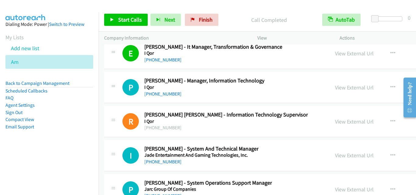
scroll to position [8763, 0]
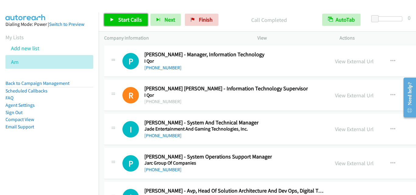
click at [128, 21] on span "Start Calls" at bounding box center [130, 19] width 24 height 7
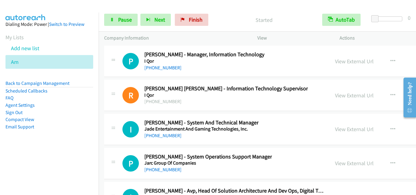
drag, startPoint x: 108, startPoint y: 84, endPoint x: 114, endPoint y: 75, distance: 11.0
click at [108, 84] on div "R Callback Scheduled [PERSON_NAME] [PERSON_NAME] - Information Technology Super…" at bounding box center [318, 95] width 428 height 31
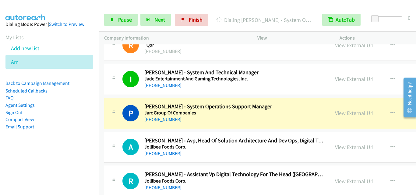
scroll to position [8824, 0]
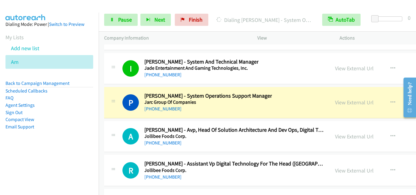
drag, startPoint x: 113, startPoint y: 112, endPoint x: 267, endPoint y: 157, distance: 159.8
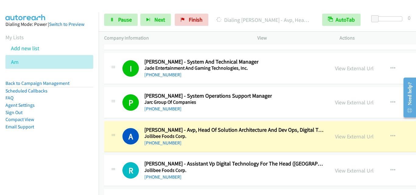
click at [120, 121] on div "A Callback Scheduled [PERSON_NAME] - Avp, Head Of Solution Architecture And Dev…" at bounding box center [318, 136] width 428 height 31
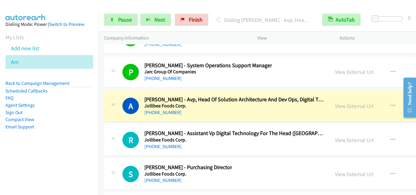
scroll to position [8885, 0]
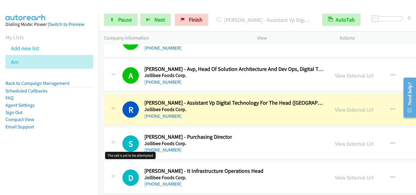
click at [124, 135] on div "S Callback Scheduled [PERSON_NAME] - Purchasing Director Jollibee Foods Corp. […" at bounding box center [222, 144] width 201 height 20
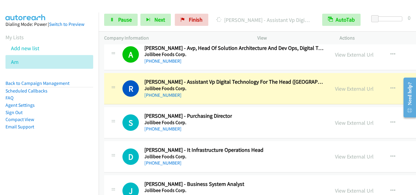
scroll to position [8915, 0]
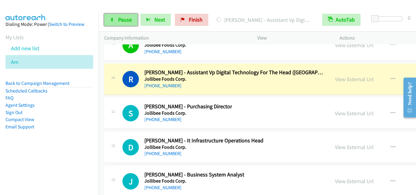
click at [120, 20] on span "Pause" at bounding box center [125, 19] width 14 height 7
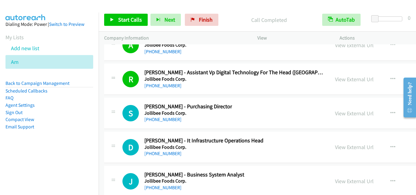
click at [103, 117] on td "S Callback Scheduled [PERSON_NAME] - Purchasing Director Jollibee Foods Corp. […" at bounding box center [318, 113] width 439 height 34
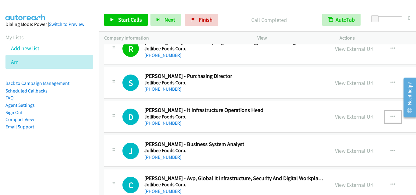
click at [390, 116] on icon "button" at bounding box center [392, 116] width 5 height 5
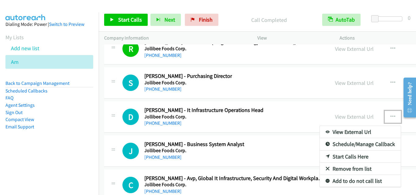
click at [319, 155] on link "Start Calls Here" at bounding box center [359, 157] width 81 height 12
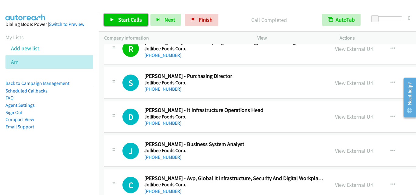
click at [125, 22] on span "Start Calls" at bounding box center [130, 19] width 24 height 7
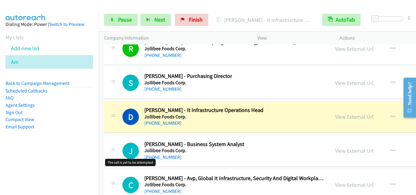
click at [131, 143] on h1 "J" at bounding box center [130, 151] width 16 height 16
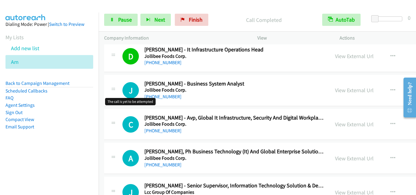
scroll to position [9007, 0]
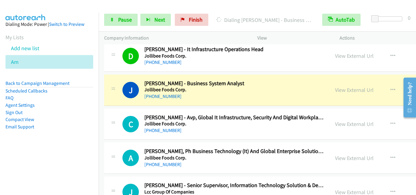
click at [132, 137] on div "C Callback Scheduled [PERSON_NAME] - Avp, Global It Infrastructure, Security An…" at bounding box center [318, 124] width 428 height 31
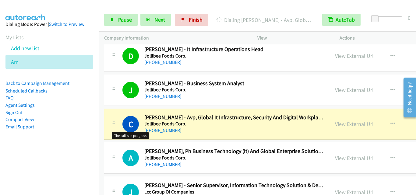
click at [128, 129] on h1 "C" at bounding box center [130, 124] width 16 height 16
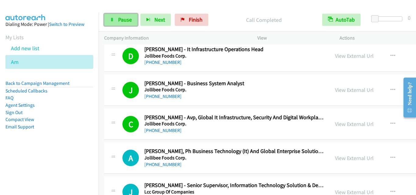
click at [127, 24] on link "Pause" at bounding box center [120, 20] width 33 height 12
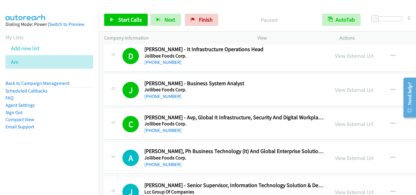
click at [113, 117] on div at bounding box center [113, 122] width 7 height 16
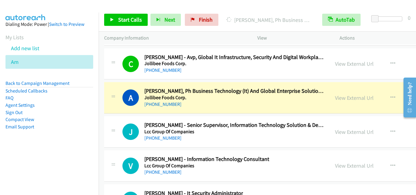
scroll to position [9067, 0]
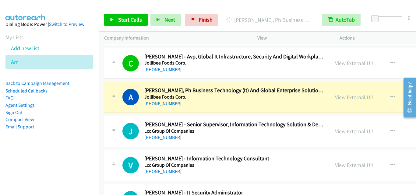
click at [335, 67] on div "View External Url" at bounding box center [354, 63] width 39 height 8
click at [335, 65] on link "View External Url" at bounding box center [354, 63] width 39 height 7
click at [110, 123] on div at bounding box center [113, 129] width 7 height 16
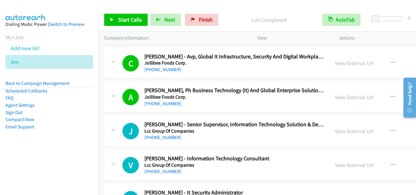
scroll to position [9098, 0]
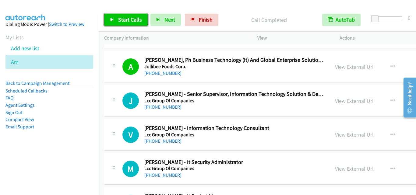
click at [125, 25] on link "Start Calls" at bounding box center [126, 20] width 44 height 12
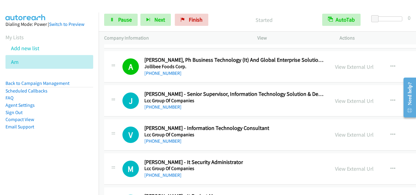
scroll to position [9128, 0]
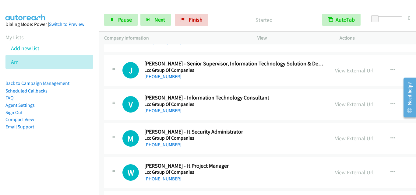
drag, startPoint x: 106, startPoint y: 76, endPoint x: 107, endPoint y: 73, distance: 3.1
click at [106, 76] on div "J Callback Scheduled [PERSON_NAME] - Senior Supervisor, Information Technology …" at bounding box center [216, 70] width 225 height 20
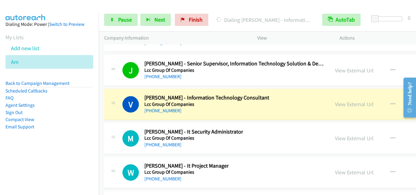
click at [139, 133] on div "M" at bounding box center [133, 138] width 22 height 16
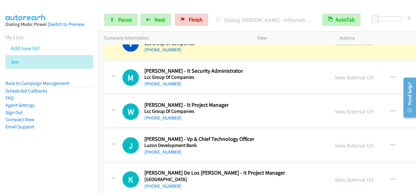
scroll to position [9159, 0]
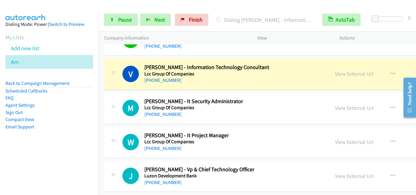
click at [112, 95] on div "M Callback Scheduled [PERSON_NAME] - It Security Administrator Lcc Group Of Com…" at bounding box center [318, 107] width 428 height 31
click at [117, 18] on link "Pause" at bounding box center [120, 20] width 33 height 12
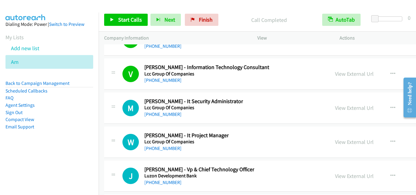
click at [122, 96] on div "M Callback Scheduled [PERSON_NAME] - It Security Administrator Lcc Group Of Com…" at bounding box center [318, 107] width 428 height 31
click at [335, 70] on div "View External Url" at bounding box center [354, 74] width 39 height 8
click at [335, 75] on link "View External Url" at bounding box center [354, 73] width 39 height 7
click at [116, 121] on div "M Callback Scheduled [PERSON_NAME] - It Security Administrator Lcc Group Of Com…" at bounding box center [318, 107] width 428 height 31
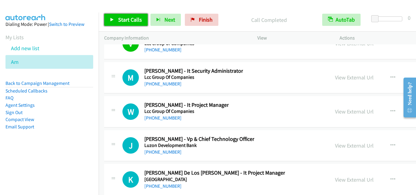
click at [133, 24] on link "Start Calls" at bounding box center [126, 20] width 44 height 12
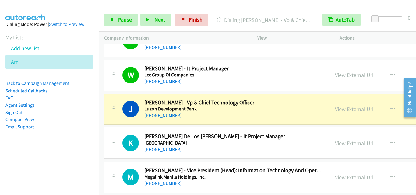
scroll to position [9250, 0]
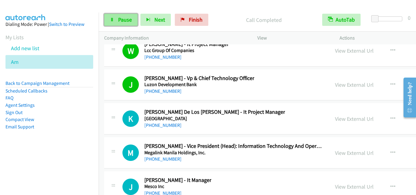
click at [118, 15] on link "Pause" at bounding box center [120, 20] width 33 height 12
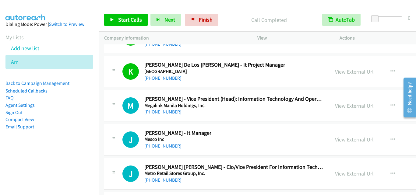
scroll to position [9311, 0]
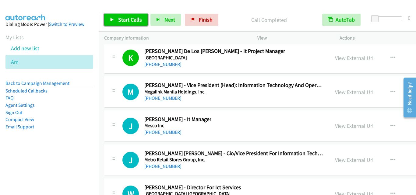
click at [135, 20] on span "Start Calls" at bounding box center [130, 19] width 24 height 7
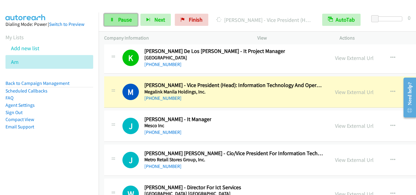
click at [121, 21] on span "Pause" at bounding box center [125, 19] width 14 height 7
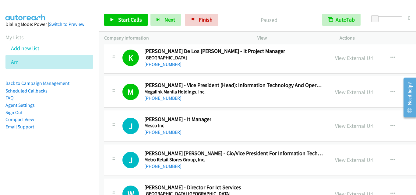
click at [118, 80] on div "M Callback Scheduled [PERSON_NAME] - Vice President (Head): Information Technol…" at bounding box center [318, 91] width 428 height 31
click at [130, 23] on link "Start Calls" at bounding box center [126, 20] width 44 height 12
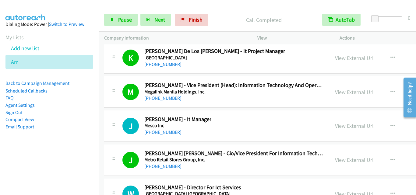
click at [116, 130] on div at bounding box center [113, 124] width 7 height 16
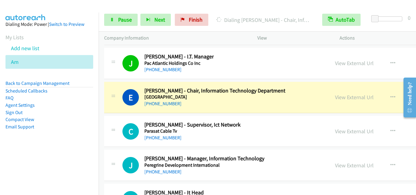
scroll to position [9554, 0]
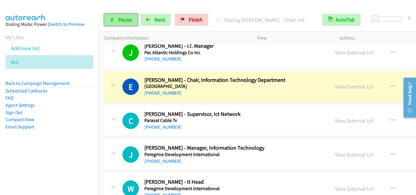
click at [116, 23] on link "Pause" at bounding box center [120, 20] width 33 height 12
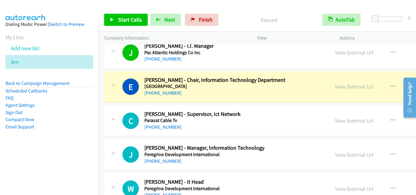
click at [100, 90] on td "E Callback Scheduled [PERSON_NAME] - Chair, Information Technology Department […" at bounding box center [318, 87] width 439 height 34
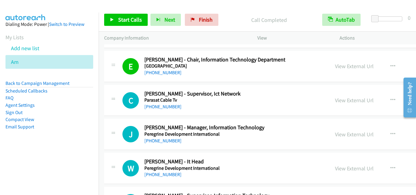
scroll to position [9585, 0]
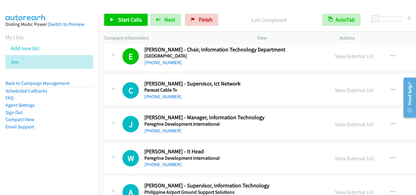
click at [128, 28] on div "Start Calls Pause Next Finish Call Completed AutoTab AutoTab 0" at bounding box center [257, 19] width 317 height 23
click at [129, 21] on span "Start Calls" at bounding box center [130, 19] width 24 height 7
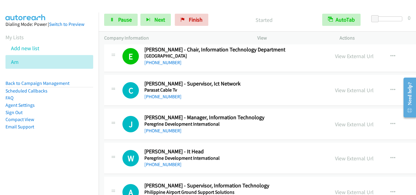
click at [117, 90] on div "C Callback Scheduled [PERSON_NAME] - Supervisor, Ict Network Parasat Cable Tv […" at bounding box center [217, 90] width 214 height 20
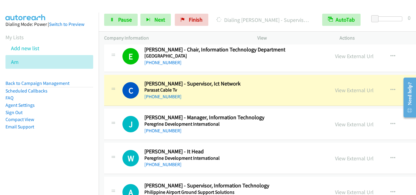
click at [127, 99] on div "C Callback Scheduled [PERSON_NAME] - Supervisor, Ict Network Parasat Cable Tv […" at bounding box center [222, 90] width 201 height 20
click at [335, 58] on link "View External Url" at bounding box center [354, 56] width 39 height 7
click at [119, 21] on span "Pause" at bounding box center [125, 19] width 14 height 7
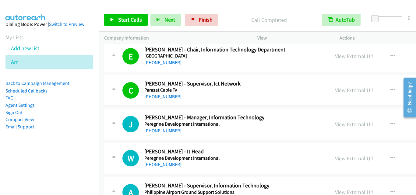
click at [115, 108] on td "J Callback Scheduled [PERSON_NAME] - Manager, Information Technology Peregrine …" at bounding box center [318, 124] width 439 height 34
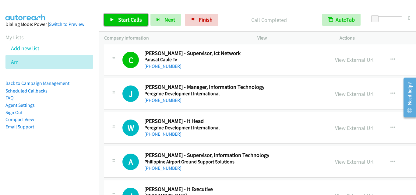
click at [114, 14] on link "Start Calls" at bounding box center [126, 20] width 44 height 12
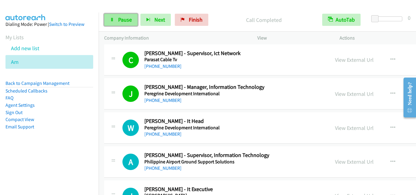
click at [126, 21] on span "Pause" at bounding box center [125, 19] width 14 height 7
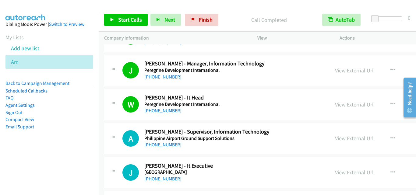
scroll to position [9646, 0]
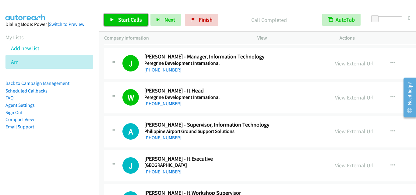
click at [119, 17] on span "Start Calls" at bounding box center [130, 19] width 24 height 7
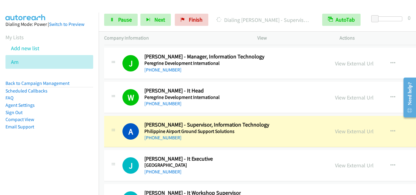
drag, startPoint x: 105, startPoint y: 102, endPoint x: 152, endPoint y: 9, distance: 103.7
click at [105, 102] on div "W Callback Scheduled [PERSON_NAME] - It Head Peregrine Development Internationa…" at bounding box center [216, 97] width 225 height 20
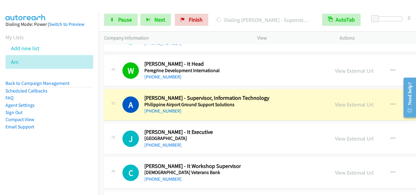
scroll to position [9706, 0]
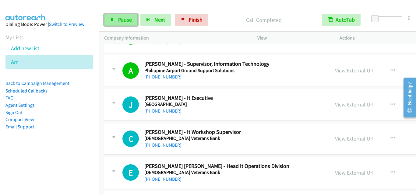
click at [109, 18] on link "Pause" at bounding box center [120, 20] width 33 height 12
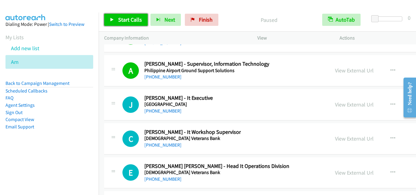
click at [129, 23] on span "Start Calls" at bounding box center [130, 19] width 24 height 7
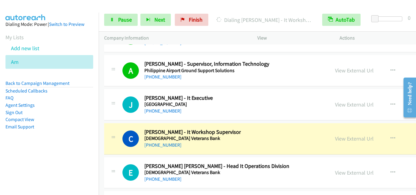
click at [117, 119] on div "J Callback Scheduled [PERSON_NAME] - It Executive [GEOGRAPHIC_DATA] [GEOGRAPHIC…" at bounding box center [318, 104] width 428 height 31
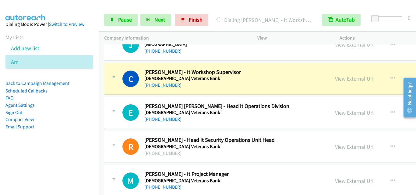
scroll to position [9767, 0]
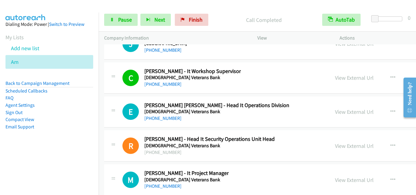
drag, startPoint x: 114, startPoint y: 119, endPoint x: 116, endPoint y: 103, distance: 16.0
click at [114, 119] on div "E Callback Scheduled [PERSON_NAME] [PERSON_NAME] - Head It Operations Division …" at bounding box center [217, 112] width 214 height 20
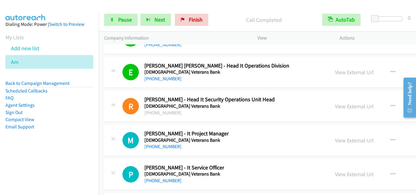
scroll to position [9828, 0]
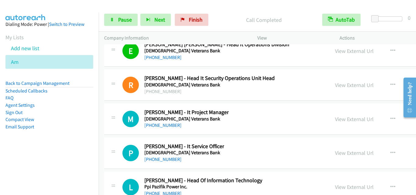
click at [110, 128] on div "M Callback Scheduled [PERSON_NAME] - It Project Manager [DEMOGRAPHIC_DATA] Vete…" at bounding box center [217, 119] width 214 height 20
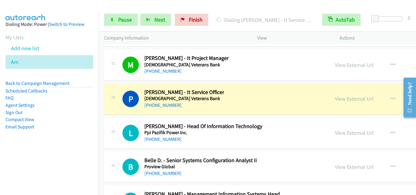
scroll to position [9889, 0]
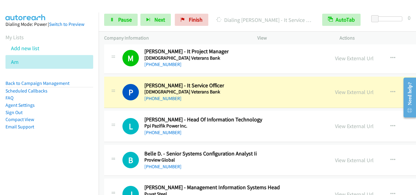
drag, startPoint x: 122, startPoint y: 114, endPoint x: 124, endPoint y: 101, distance: 13.1
click at [122, 114] on div "L Callback Scheduled [PERSON_NAME] - Head Of Information Technology Ppi Pazifik…" at bounding box center [318, 126] width 428 height 31
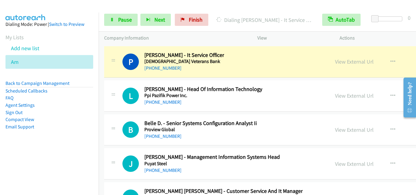
click at [117, 97] on div "L Callback Scheduled [PERSON_NAME] - Head Of Information Technology Ppi Pazifik…" at bounding box center [217, 96] width 214 height 20
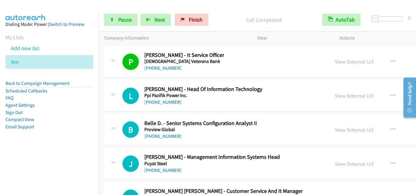
click at [118, 95] on div "L Callback Scheduled [PERSON_NAME] - Head Of Information Technology Ppi Pazifik…" at bounding box center [217, 96] width 214 height 20
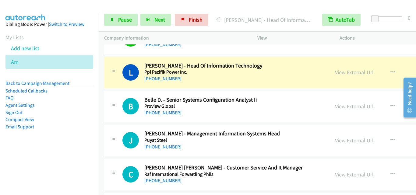
scroll to position [9950, 0]
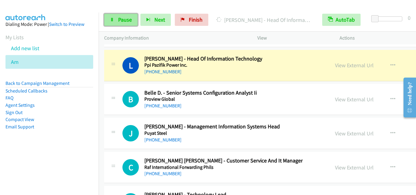
click at [127, 21] on span "Pause" at bounding box center [125, 19] width 14 height 7
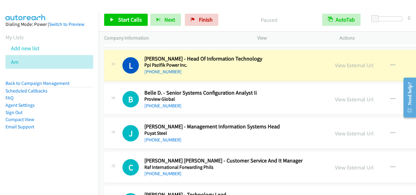
click at [124, 78] on div "L Callback Scheduled [PERSON_NAME] - Head Of Information Technology Ppi Pazifik…" at bounding box center [318, 65] width 428 height 31
